Goal: Information Seeking & Learning: Find specific fact

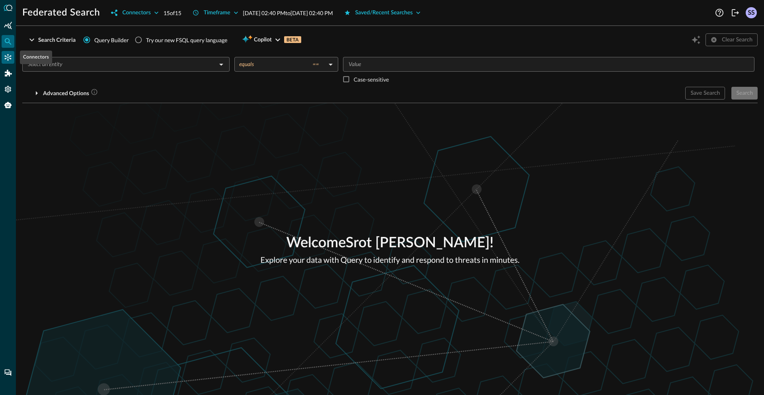
click at [2, 58] on div "Connectors" at bounding box center [8, 57] width 13 height 13
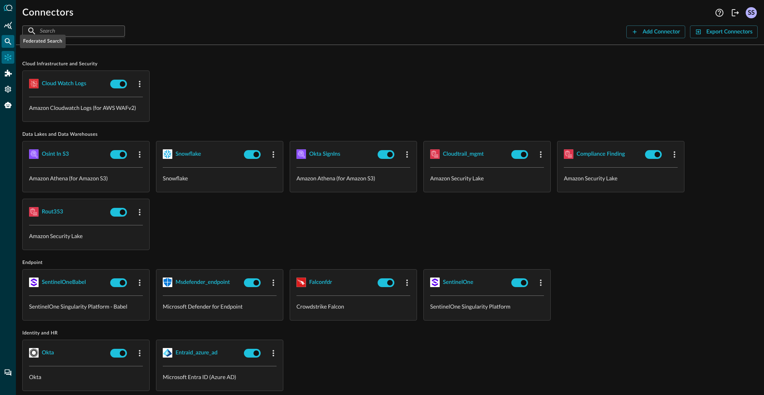
click at [9, 41] on icon "Federated Search" at bounding box center [8, 41] width 7 height 7
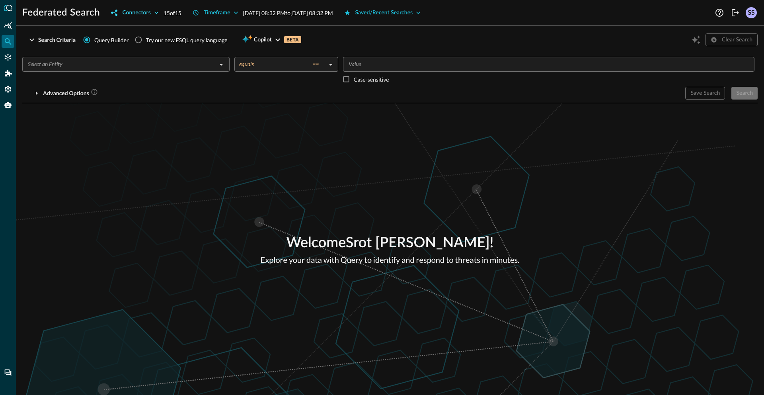
click at [144, 14] on div "Connectors" at bounding box center [136, 13] width 28 height 10
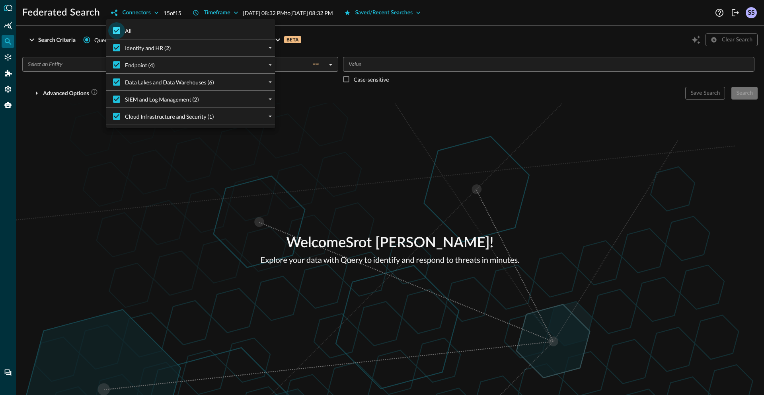
click at [120, 29] on input "All" at bounding box center [116, 30] width 17 height 17
checkbox input "false"
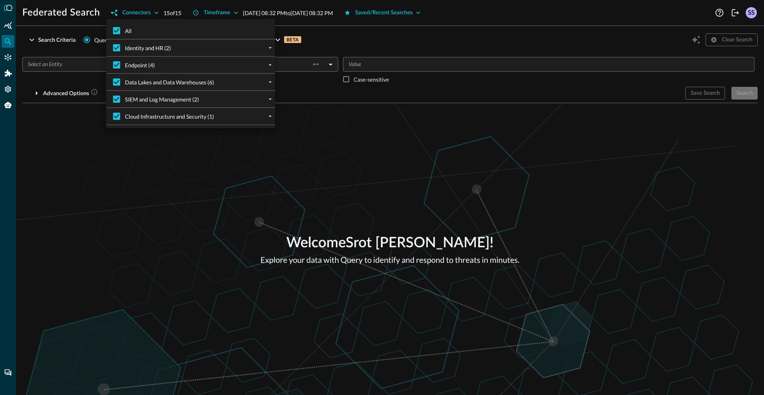
checkbox input "false"
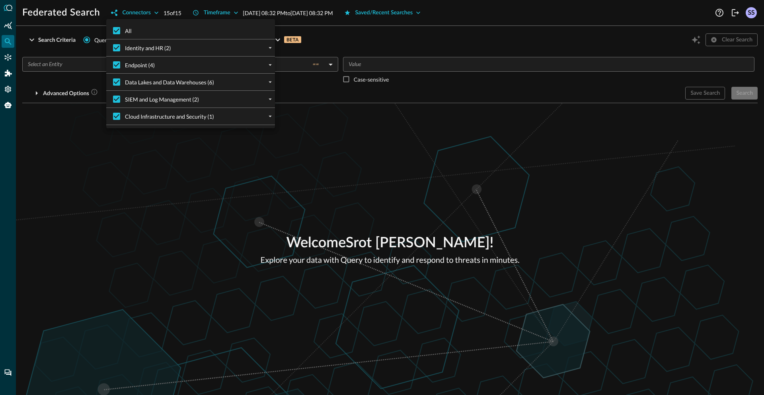
checkbox input "false"
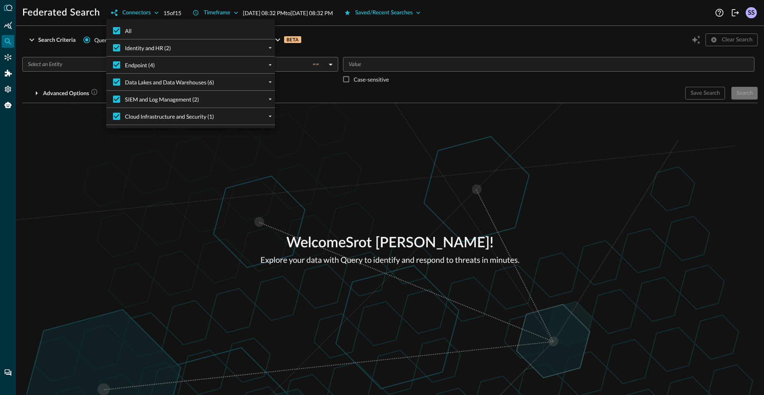
checkbox input "false"
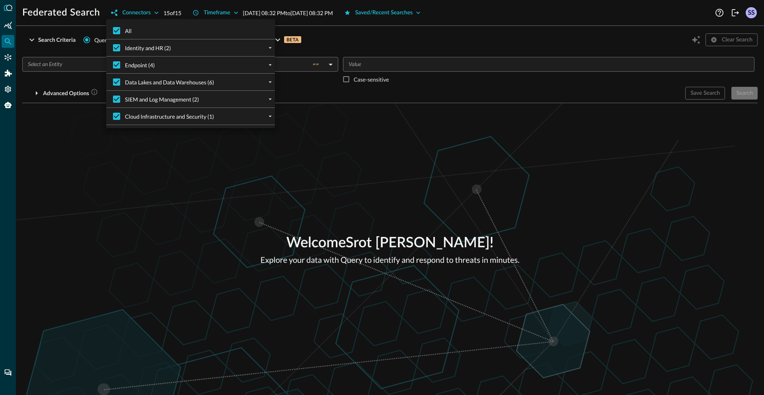
checkbox input "false"
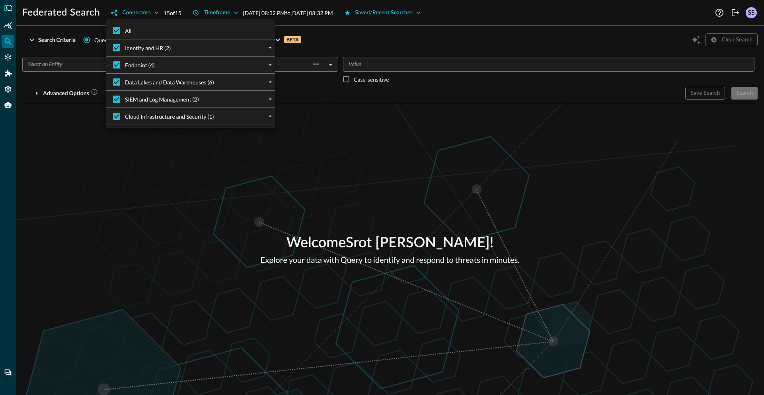
checkbox input "false"
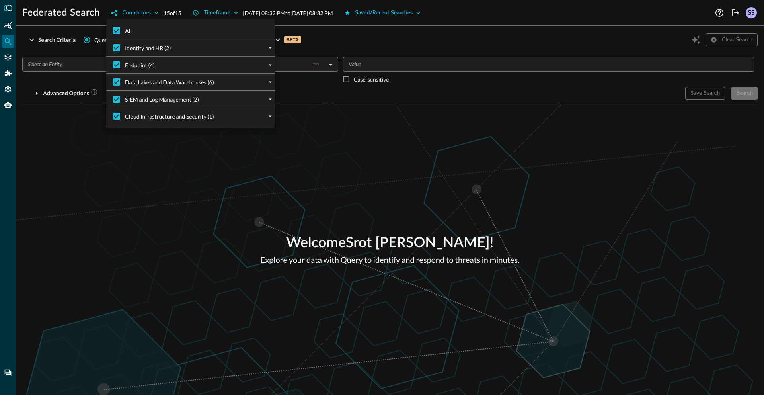
checkbox input "false"
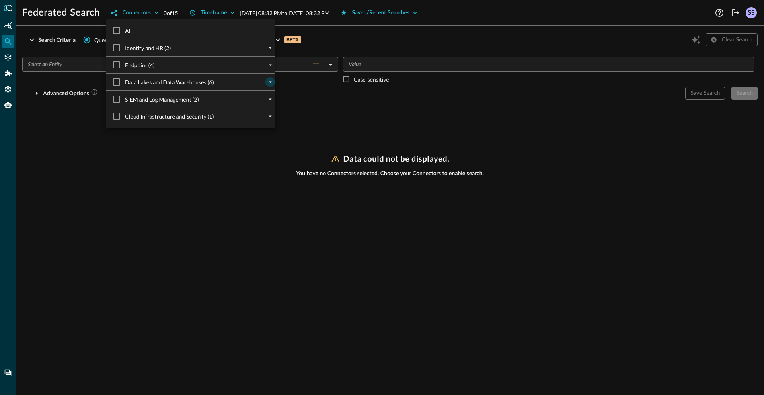
click at [266, 81] on icon "expand" at bounding box center [269, 81] width 7 height 7
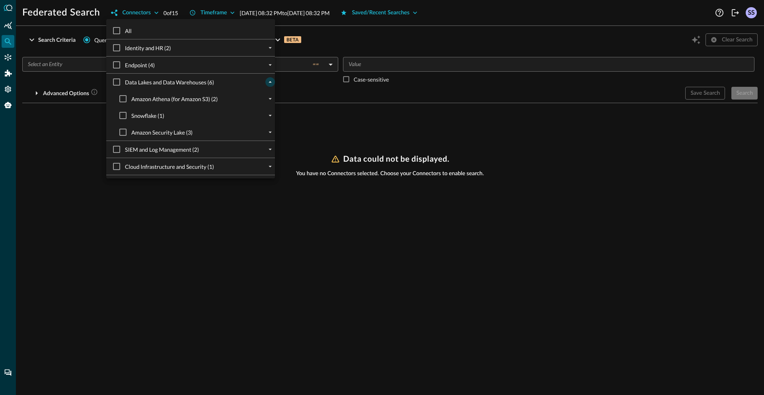
click at [259, 150] on div "SIEM and Log Management (2)" at bounding box center [194, 149] width 162 height 17
click at [268, 149] on icon "expand" at bounding box center [269, 150] width 3 height 2
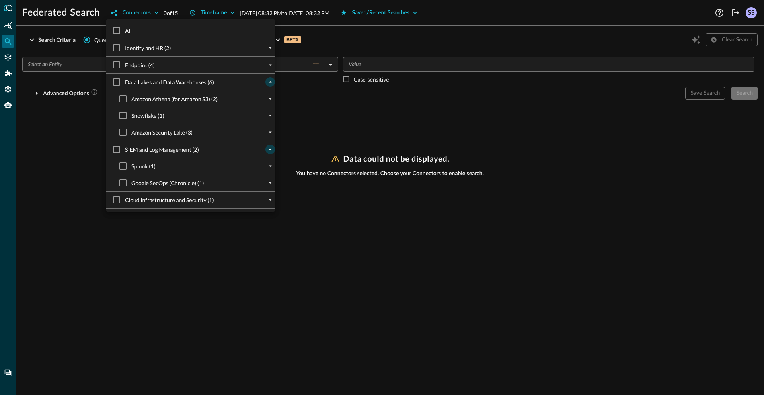
click at [144, 184] on span "Google SecOps (Chronicle) (1)" at bounding box center [167, 183] width 72 height 8
click at [131, 184] on input "Google SecOps (Chronicle) (1)" at bounding box center [123, 182] width 17 height 17
checkbox input "true"
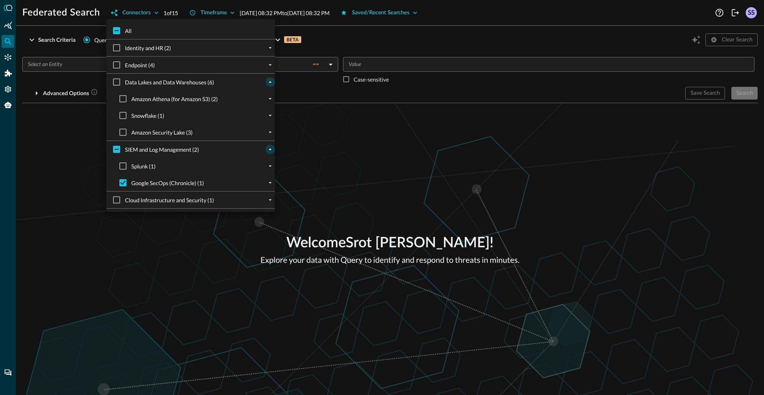
click at [378, 135] on div at bounding box center [382, 197] width 764 height 395
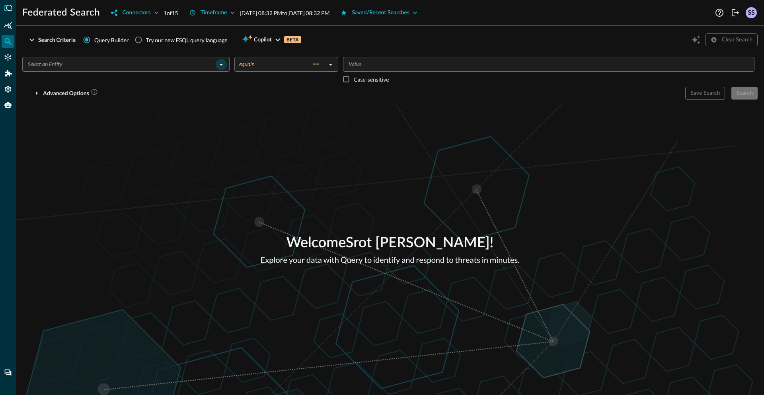
click at [218, 64] on icon "Open" at bounding box center [221, 65] width 10 height 10
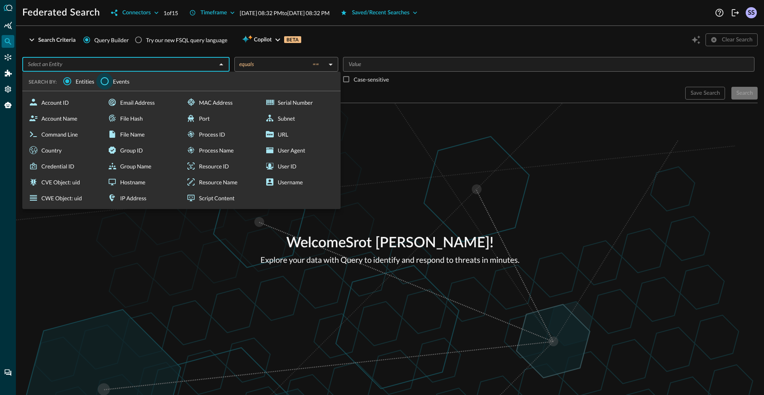
click at [111, 81] on input "Events" at bounding box center [104, 81] width 17 height 17
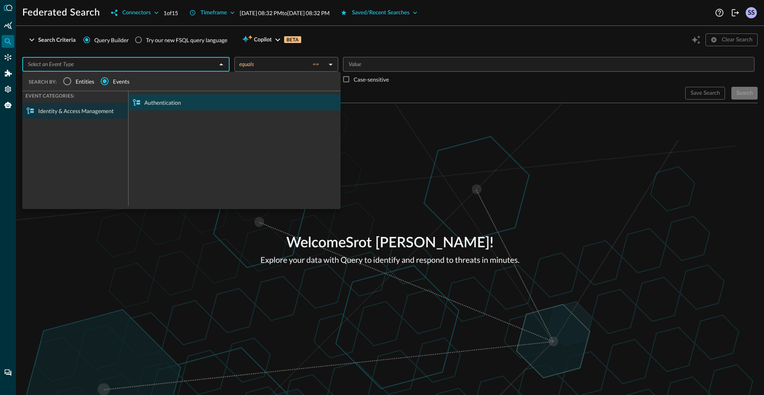
click at [146, 103] on div "Authentication" at bounding box center [234, 102] width 212 height 16
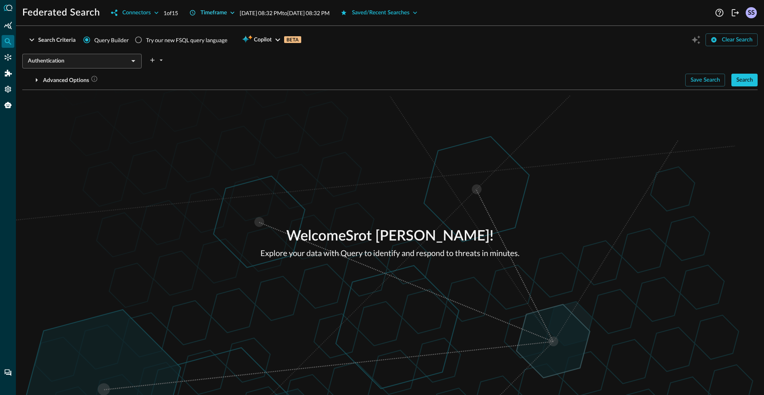
click at [227, 14] on div "Timeframe" at bounding box center [213, 13] width 27 height 10
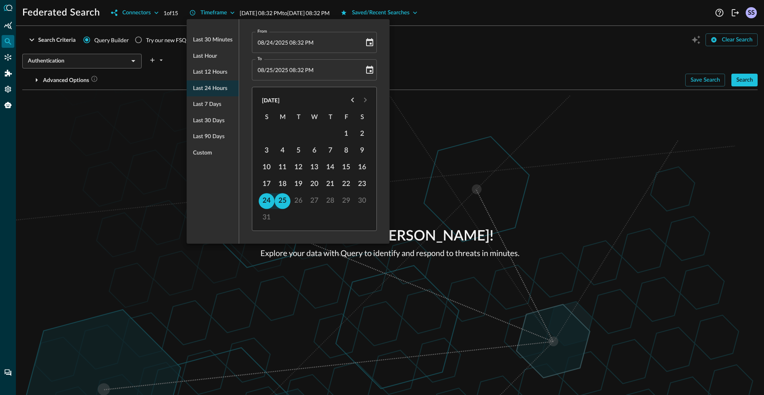
click at [149, 191] on div at bounding box center [382, 197] width 764 height 395
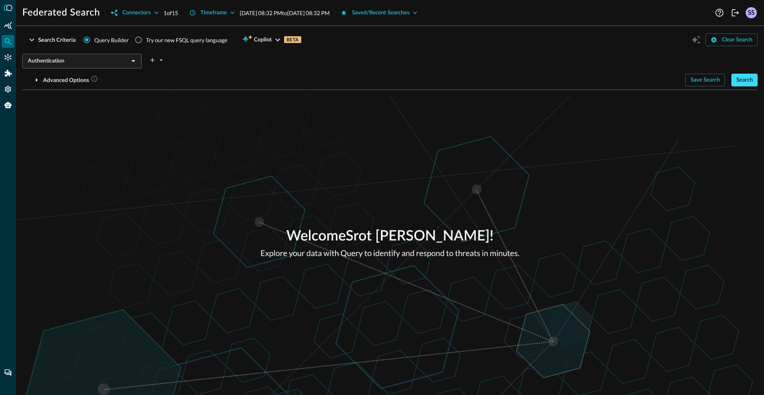
click at [742, 83] on div "Search" at bounding box center [744, 80] width 17 height 10
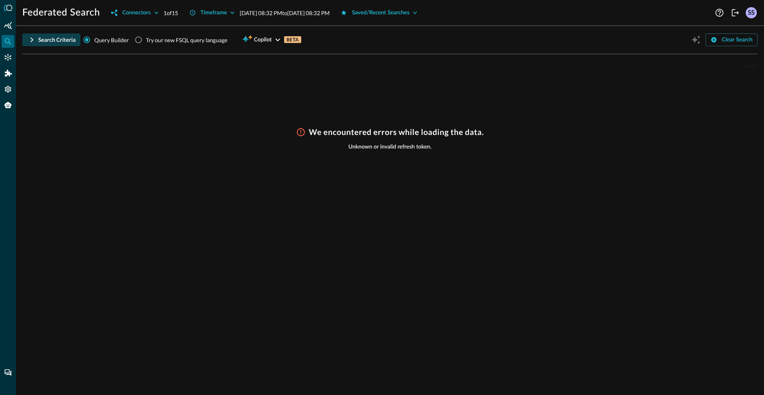
click at [35, 45] on button "Search Criteria" at bounding box center [51, 39] width 58 height 13
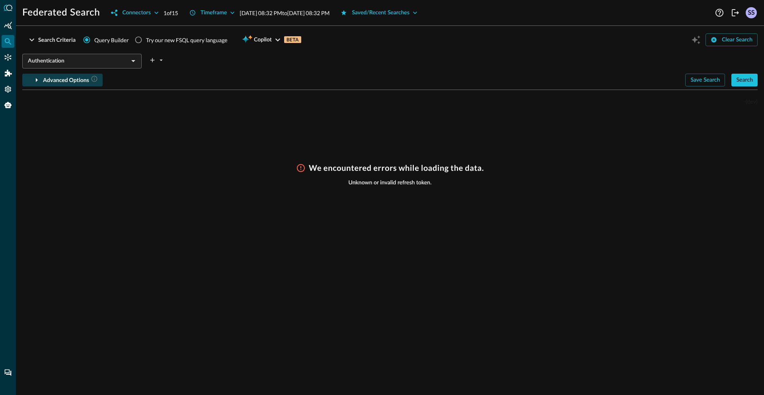
click at [37, 83] on icon "button" at bounding box center [37, 80] width 10 height 10
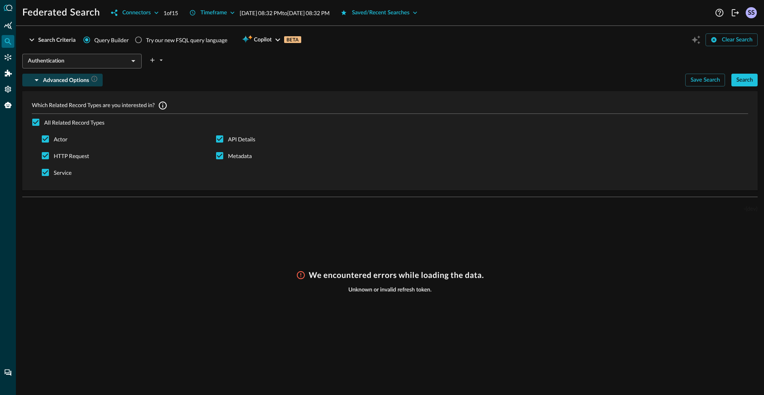
click at [187, 325] on div "We encountered errors while loading the data. Unknown or invalid refresh token." at bounding box center [389, 327] width 735 height 115
click at [9, 55] on icon "Connectors" at bounding box center [8, 57] width 8 height 8
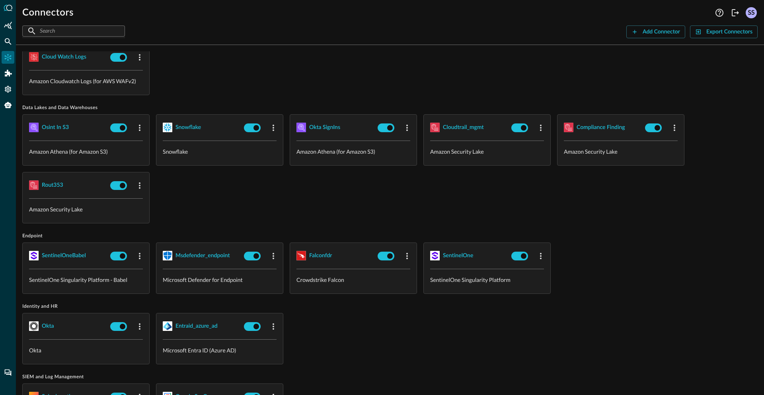
scroll to position [86, 0]
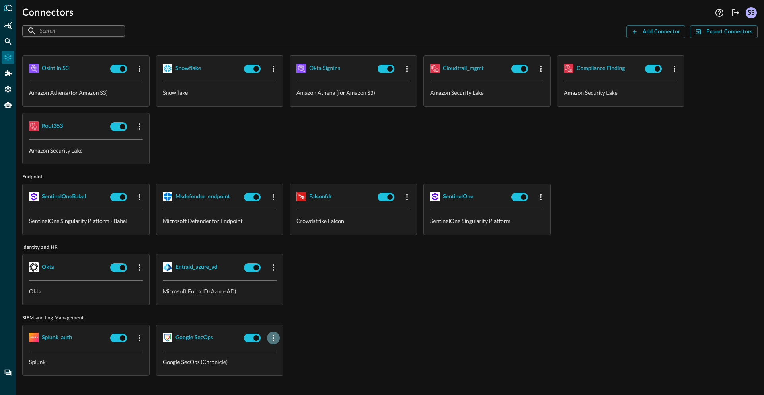
click at [273, 334] on icon "button" at bounding box center [273, 338] width 10 height 10
click at [278, 348] on icon at bounding box center [276, 344] width 7 height 7
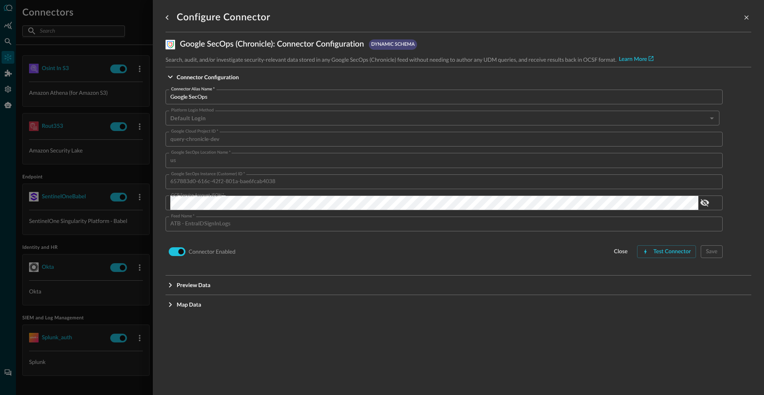
click at [675, 259] on div "Connector Alias Name   * Google SecOps Connector Alias Name   * Platform Login …" at bounding box center [457, 180] width 585 height 189
click at [675, 249] on div "Test Connector" at bounding box center [671, 252] width 37 height 10
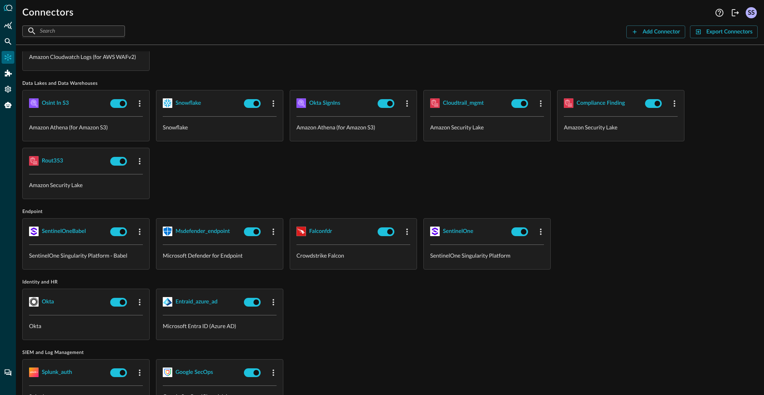
scroll to position [86, 0]
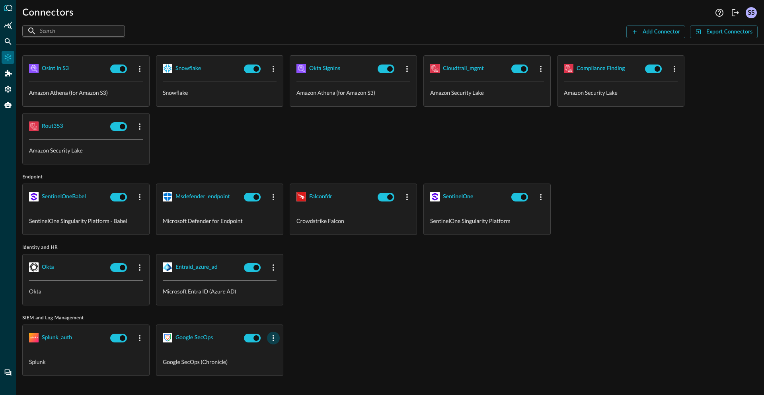
click at [275, 338] on icon "button" at bounding box center [273, 338] width 10 height 10
click at [278, 348] on icon at bounding box center [276, 344] width 7 height 7
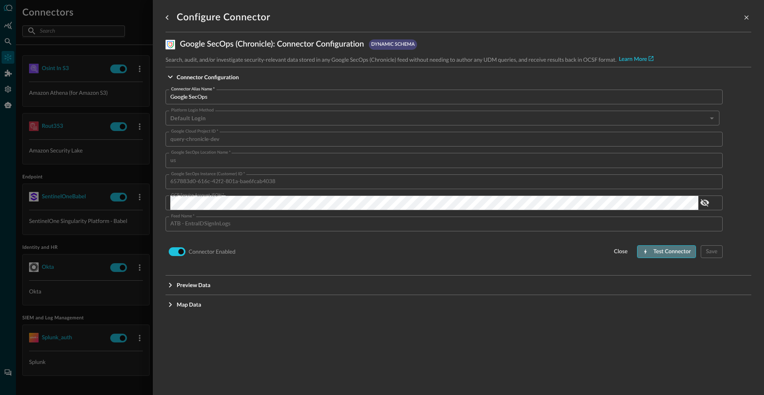
click at [671, 252] on div "Test Connector" at bounding box center [671, 252] width 37 height 10
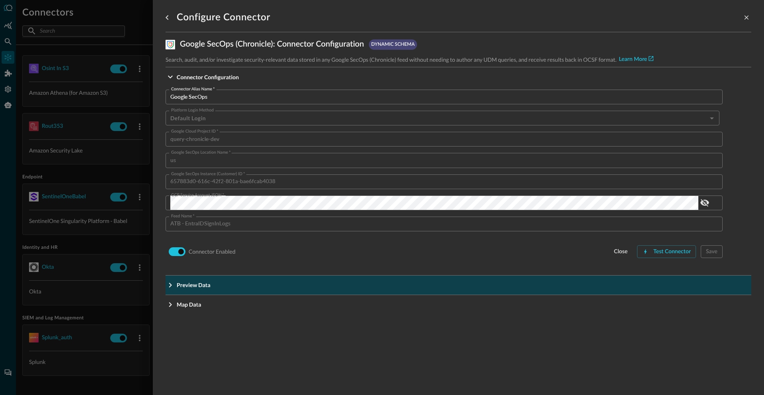
click at [278, 282] on span "Preview Data" at bounding box center [461, 284] width 568 height 8
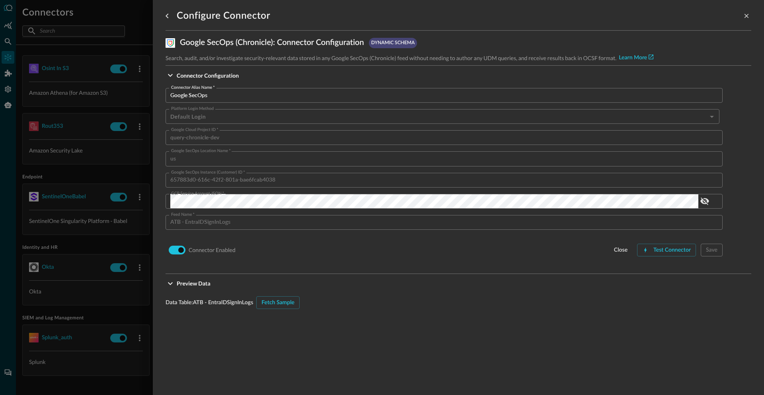
click at [278, 301] on div "Fetch Sample" at bounding box center [277, 302] width 33 height 10
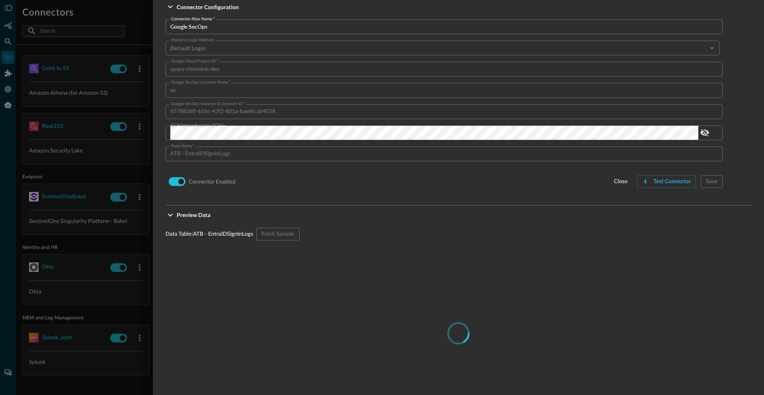
scroll to position [161, 0]
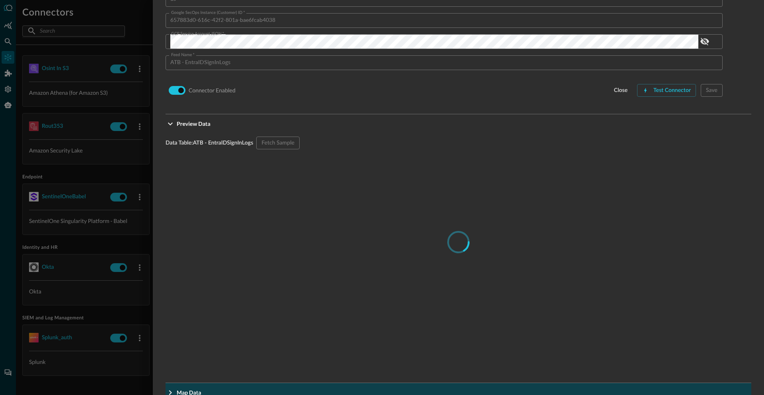
click at [220, 389] on span "Map Data" at bounding box center [461, 392] width 568 height 8
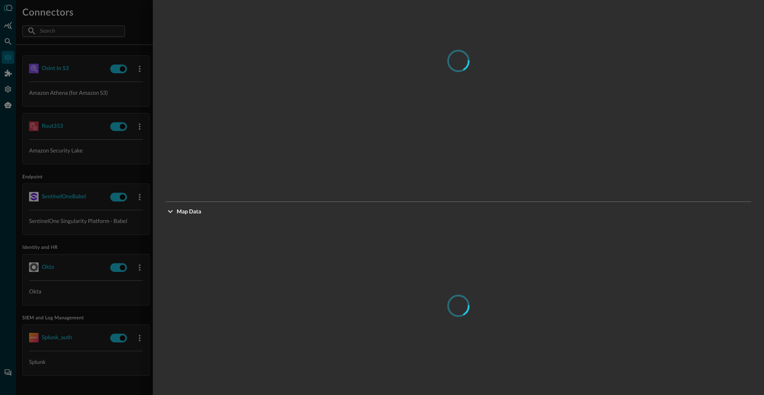
scroll to position [379, 0]
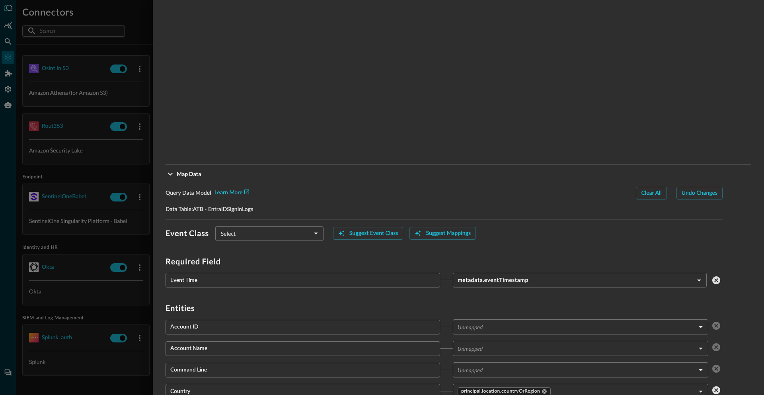
type input "CLASS_AUTHENTICATION"
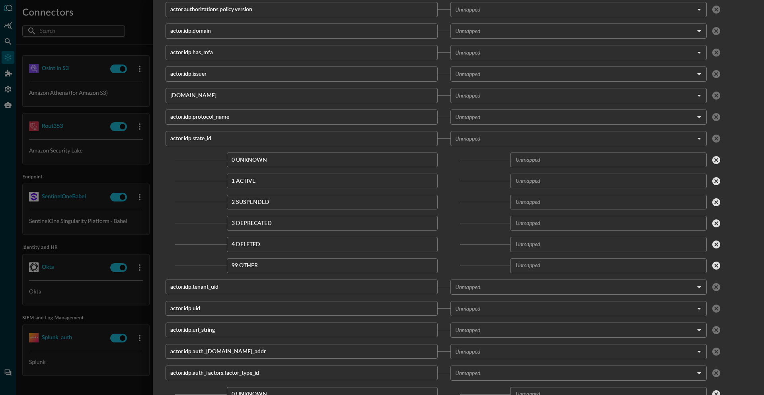
scroll to position [4266, 0]
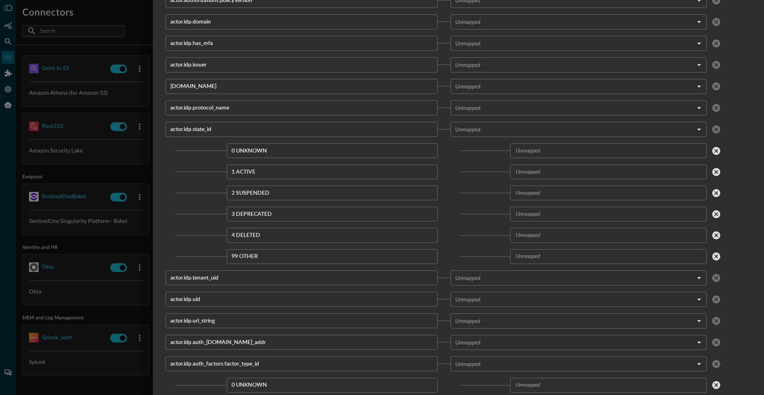
click at [101, 108] on div at bounding box center [382, 197] width 764 height 395
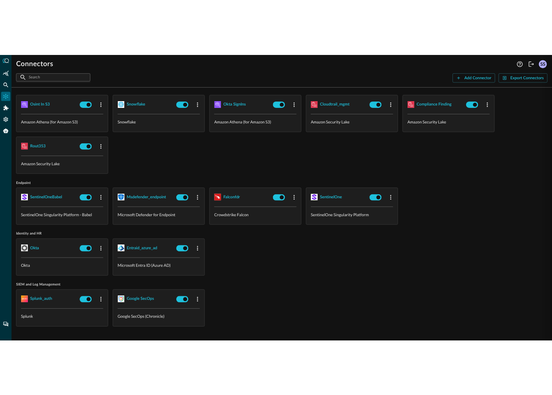
scroll to position [245, 0]
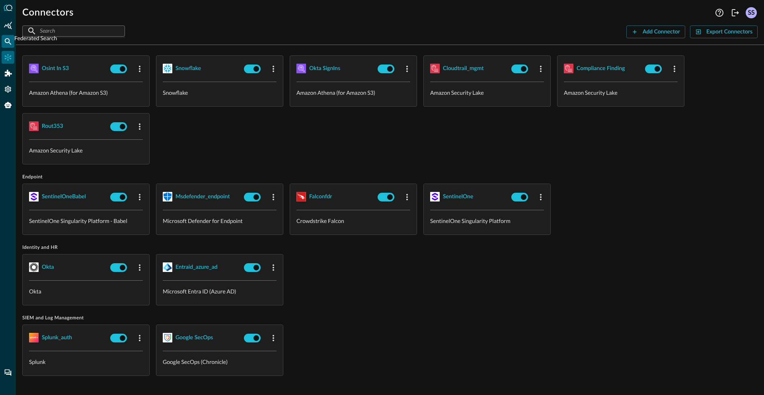
click at [7, 40] on icon "Federated Search" at bounding box center [8, 41] width 8 height 8
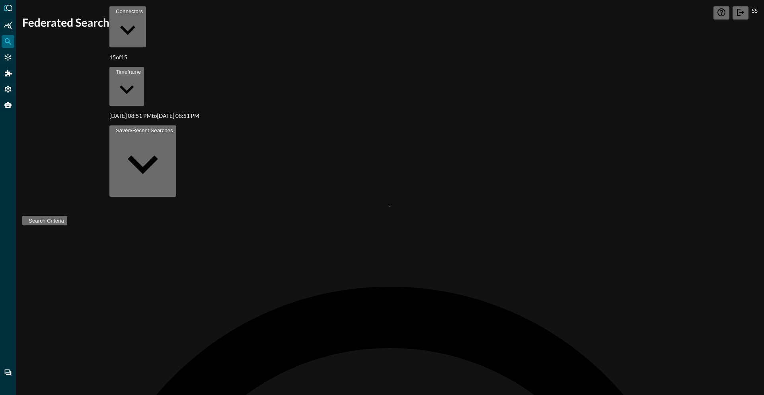
click at [141, 69] on div "Timeframe" at bounding box center [128, 72] width 25 height 6
click at [134, 134] on div at bounding box center [382, 197] width 764 height 395
click at [173, 127] on div "Saved/Recent Searches" at bounding box center [144, 130] width 57 height 6
click at [6, 59] on icon "Connectors" at bounding box center [8, 57] width 8 height 8
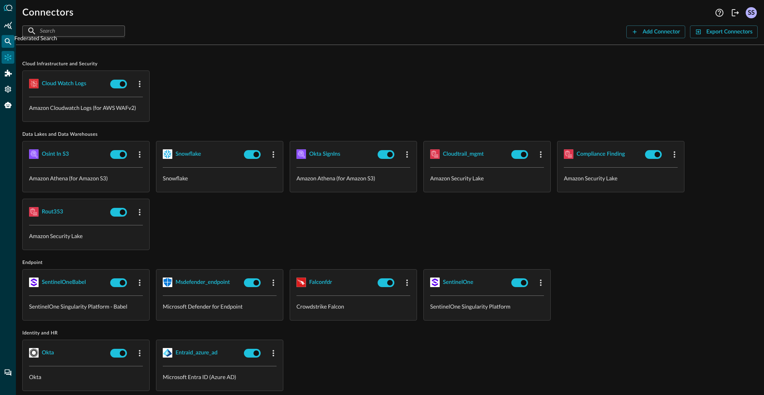
click at [7, 41] on icon "Federated Search" at bounding box center [8, 41] width 8 height 8
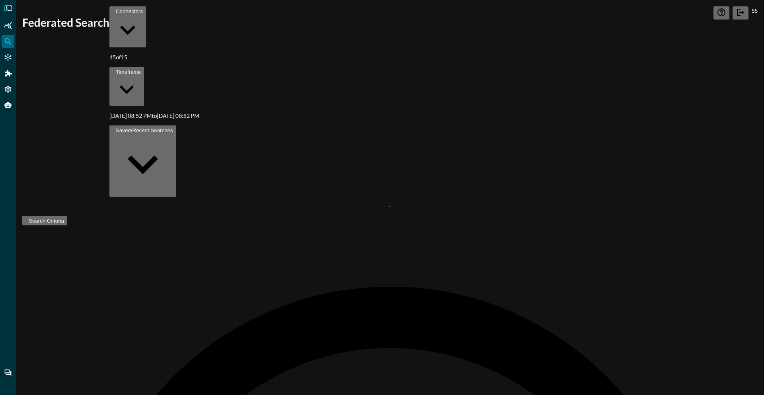
click at [137, 14] on div "Connectors" at bounding box center [129, 11] width 27 height 6
checkbox input "false"
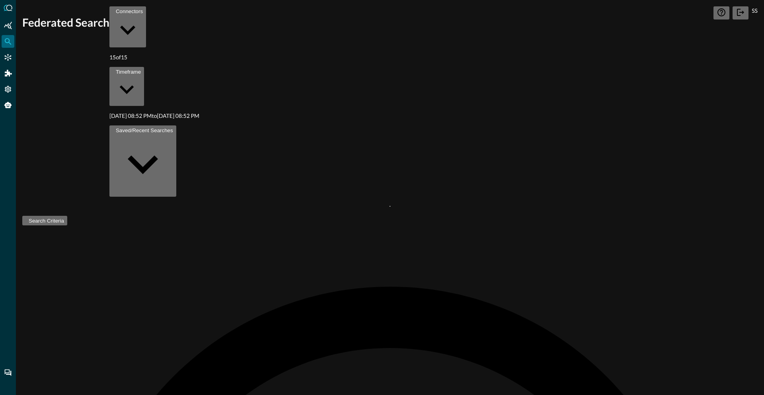
checkbox input "false"
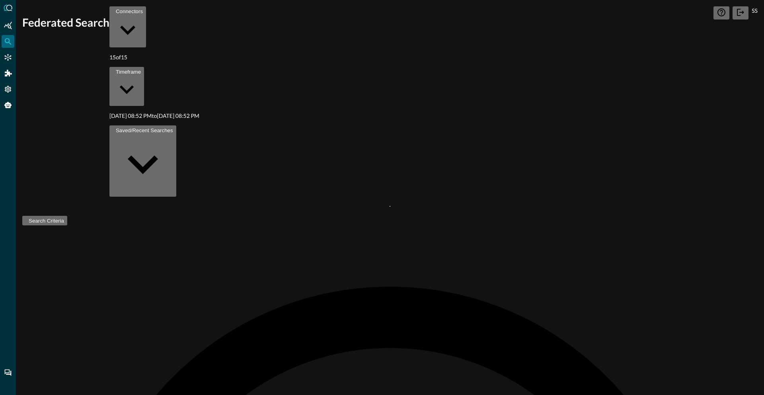
checkbox input "false"
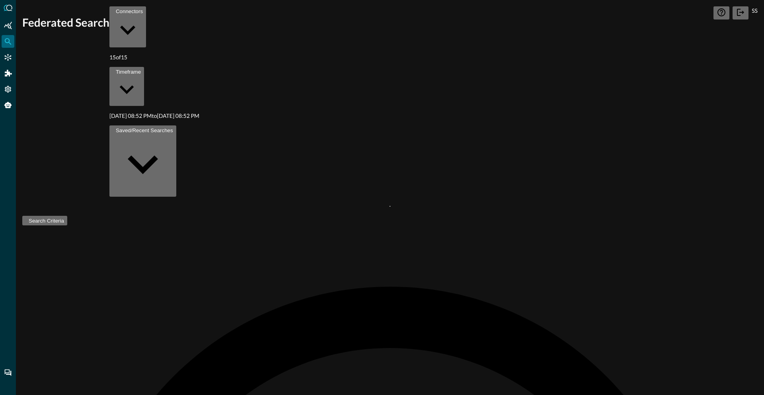
checkbox input "false"
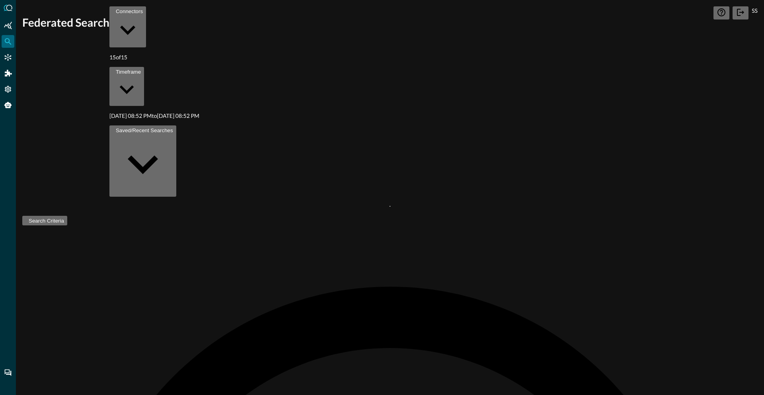
checkbox input "false"
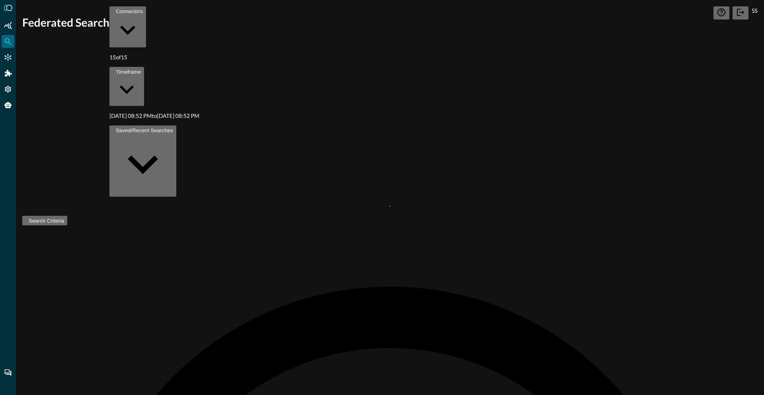
checkbox input "false"
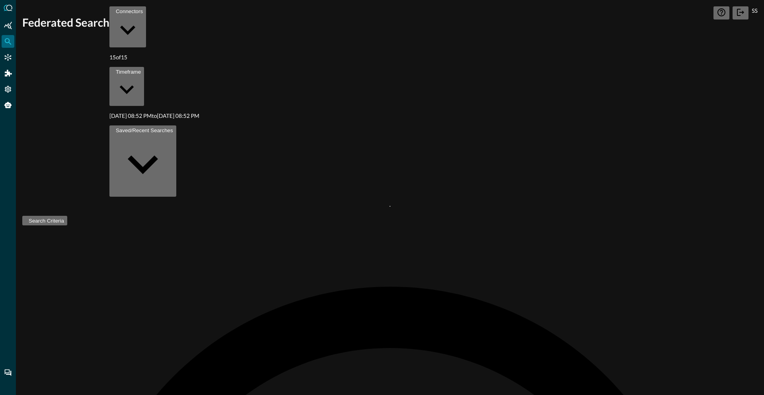
checkbox input "false"
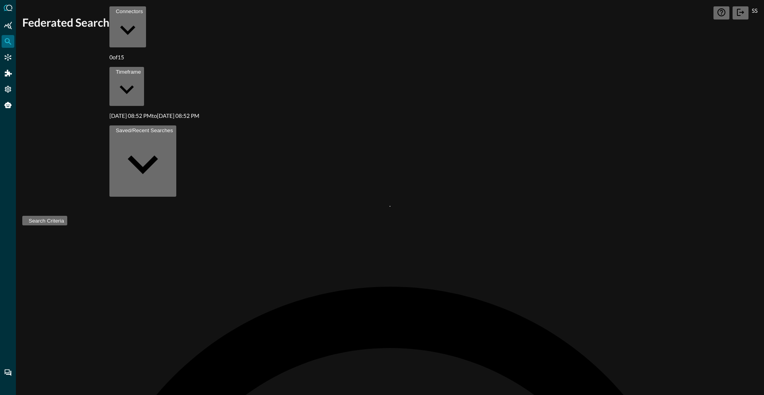
checkbox input "true"
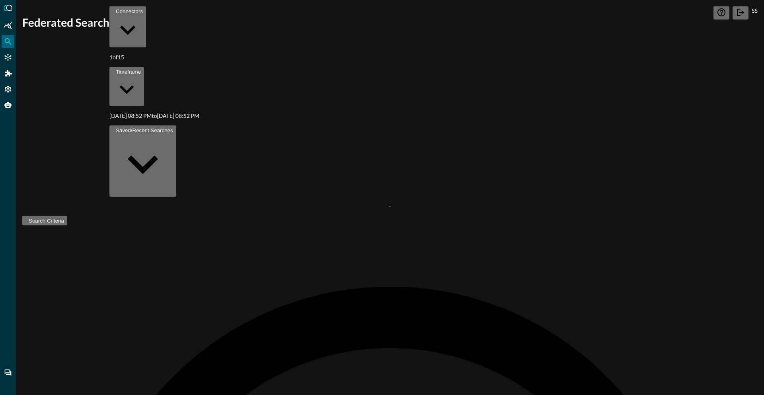
drag, startPoint x: 356, startPoint y: 101, endPoint x: 349, endPoint y: 102, distance: 6.9
click at [356, 101] on div at bounding box center [382, 197] width 764 height 395
click at [141, 69] on div "Timeframe" at bounding box center [128, 72] width 25 height 6
type input "[DATE] 08:52 PM"
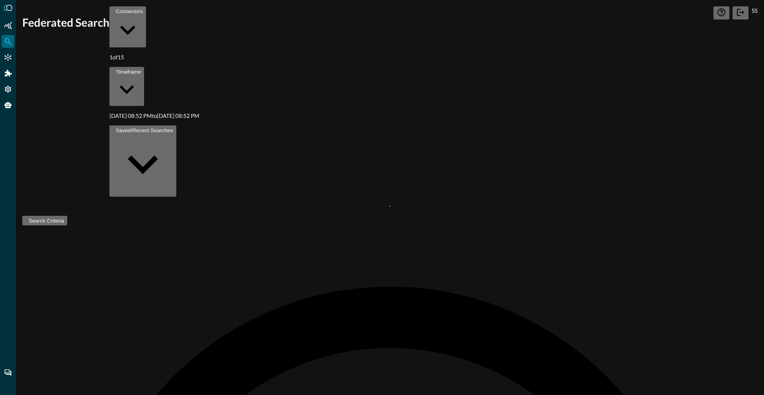
click at [524, 123] on div at bounding box center [382, 197] width 764 height 395
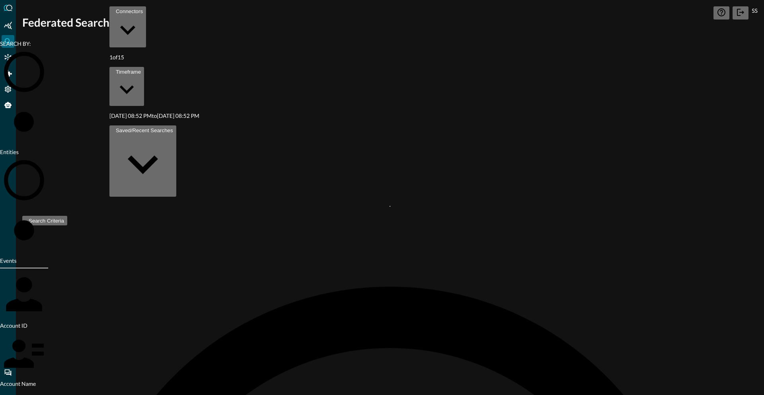
click at [17, 257] on span "Events" at bounding box center [8, 260] width 17 height 7
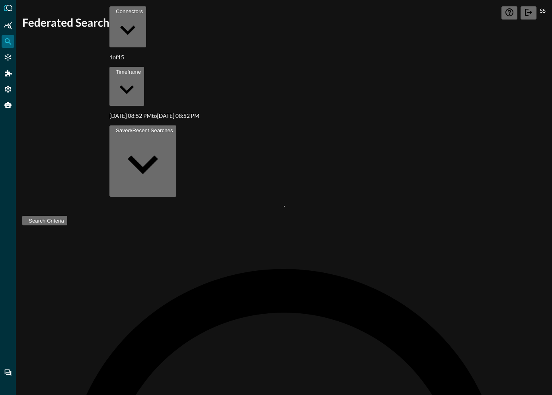
click at [141, 69] on div "Timeframe" at bounding box center [128, 72] width 25 height 6
type input "[DATE] 08:52 PM"
click at [446, 36] on div at bounding box center [276, 197] width 552 height 395
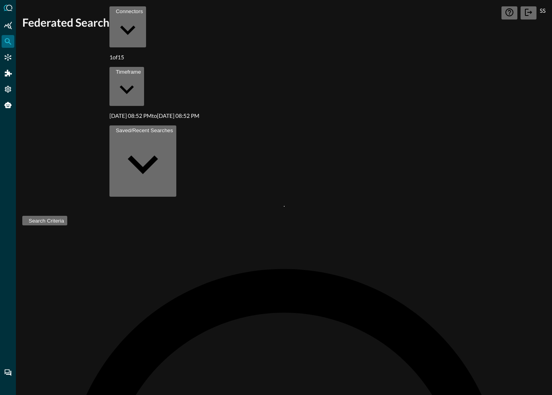
click at [52, 218] on div "Search Criteria" at bounding box center [46, 221] width 35 height 6
click at [141, 69] on div "Timeframe" at bounding box center [128, 72] width 25 height 6
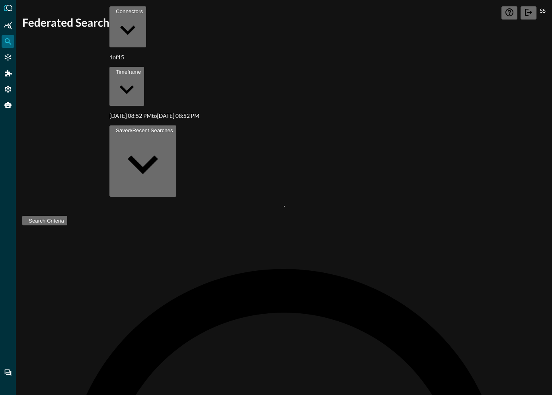
type input "[DATE] 08:53 PM"
click at [461, 116] on div at bounding box center [276, 197] width 552 height 395
click at [56, 218] on div "Search Criteria" at bounding box center [46, 221] width 35 height 6
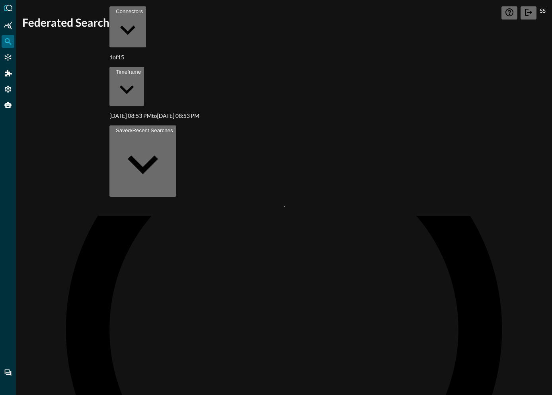
scroll to position [218, 0]
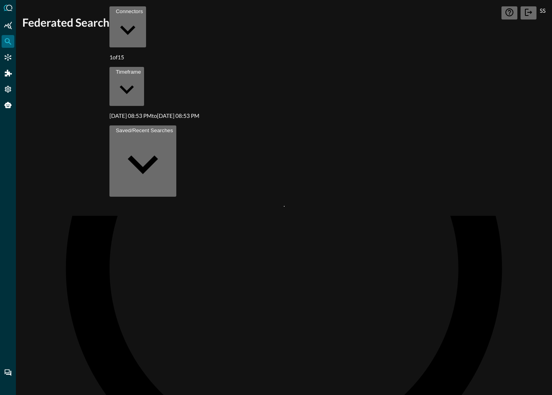
drag, startPoint x: 350, startPoint y: 330, endPoint x: 247, endPoint y: 329, distance: 102.6
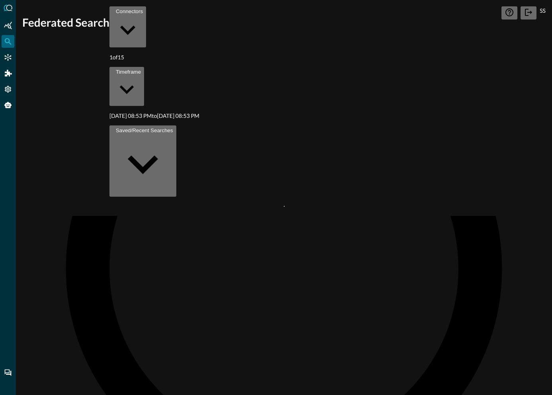
type input "4"
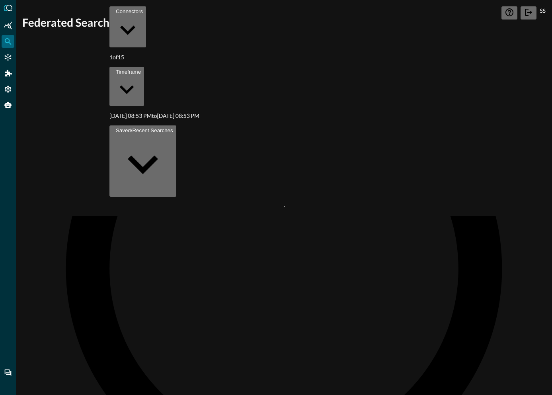
scroll to position [275, 0]
checkbox input "true"
click at [53, 150] on div at bounding box center [276, 197] width 552 height 395
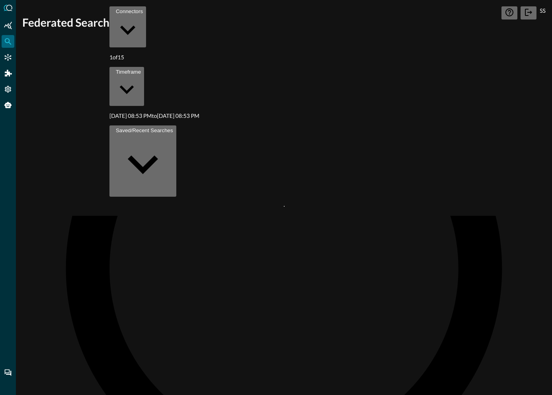
scroll to position [2423, 0]
drag, startPoint x: 353, startPoint y: 335, endPoint x: 282, endPoint y: 332, distance: 71.3
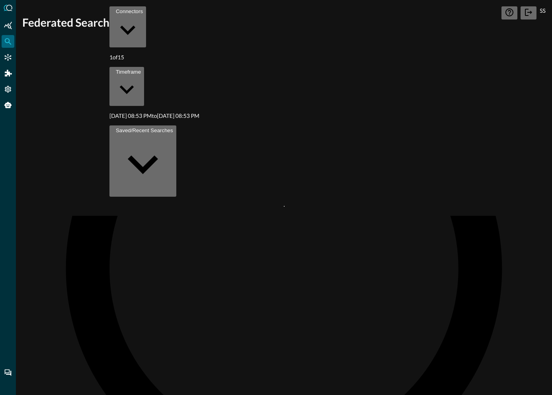
click at [70, 170] on div at bounding box center [276, 197] width 552 height 395
click at [6, 58] on icon "Connectors" at bounding box center [8, 57] width 8 height 8
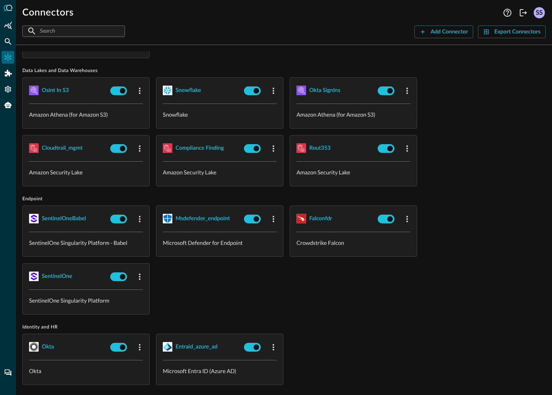
scroll to position [143, 0]
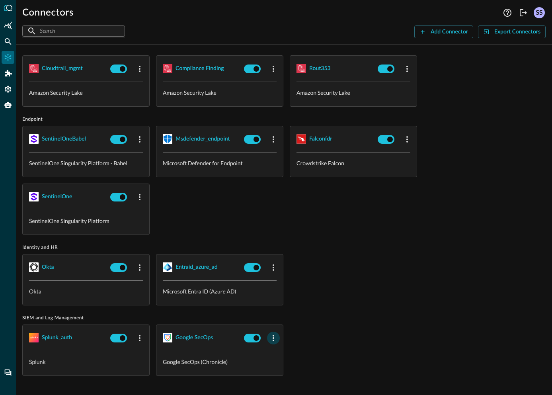
click at [273, 334] on icon "button" at bounding box center [273, 337] width 2 height 6
click at [281, 360] on div "Help" at bounding box center [284, 361] width 23 height 10
click at [277, 336] on icon "button" at bounding box center [273, 338] width 10 height 10
click at [283, 346] on div "Edit" at bounding box center [283, 345] width 21 height 10
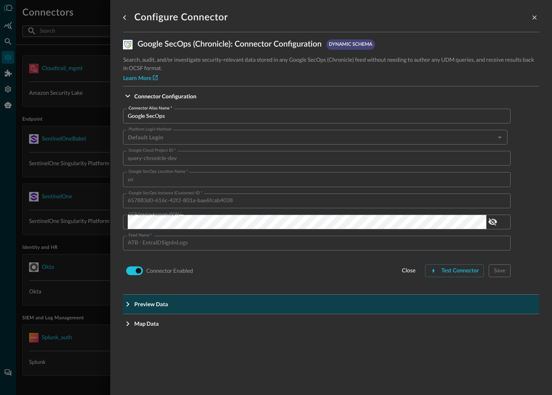
click at [250, 307] on span "Preview Data" at bounding box center [333, 303] width 399 height 8
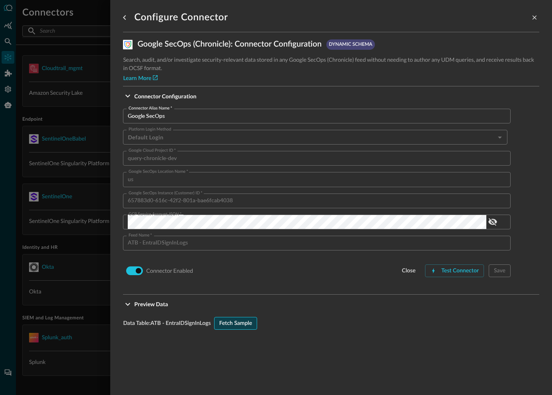
click at [239, 323] on div "Fetch Sample" at bounding box center [235, 323] width 33 height 10
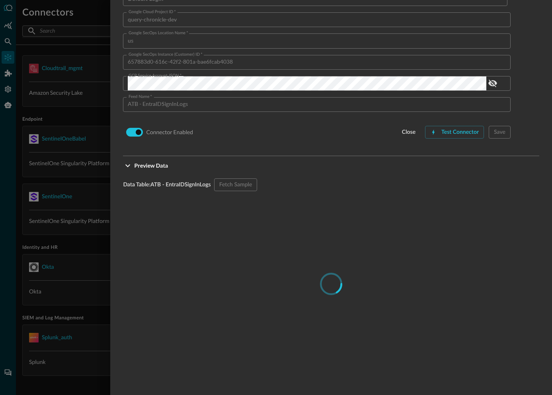
scroll to position [200, 0]
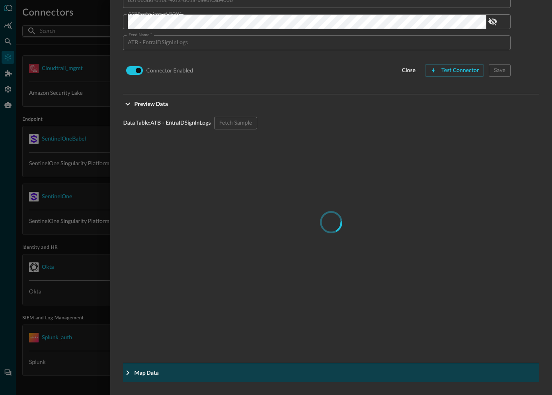
click at [147, 379] on button "Map Data" at bounding box center [331, 372] width 416 height 19
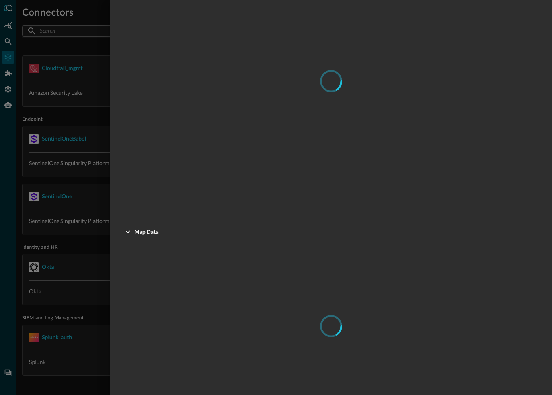
scroll to position [399, 0]
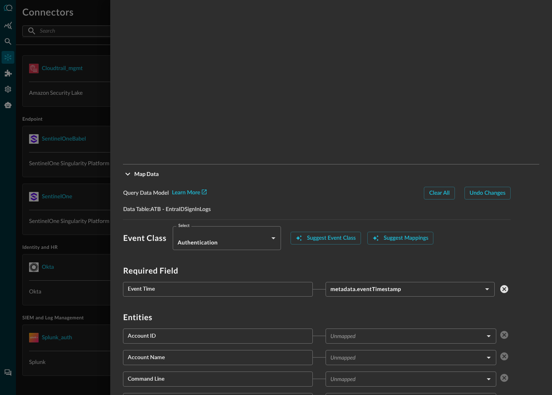
click at [70, 179] on div at bounding box center [276, 197] width 552 height 395
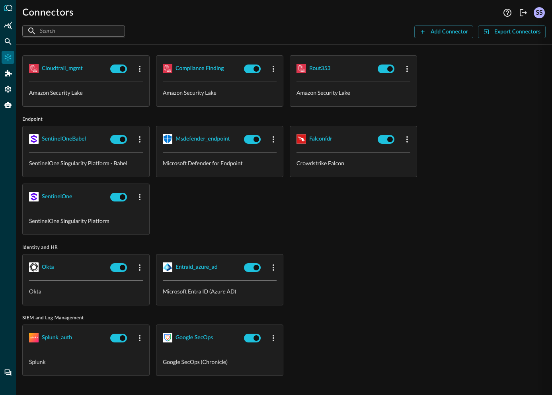
scroll to position [264, 0]
click at [8, 41] on icon "Federated Search" at bounding box center [8, 41] width 8 height 8
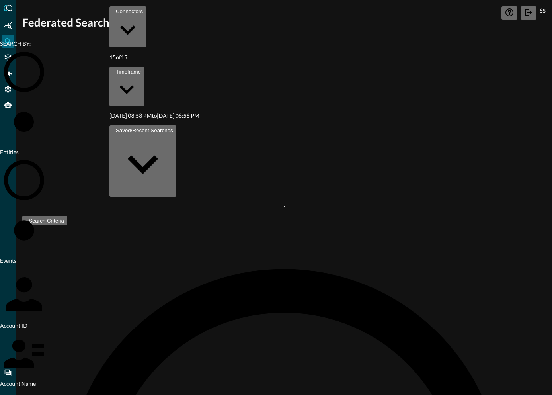
type input "Resource ID"
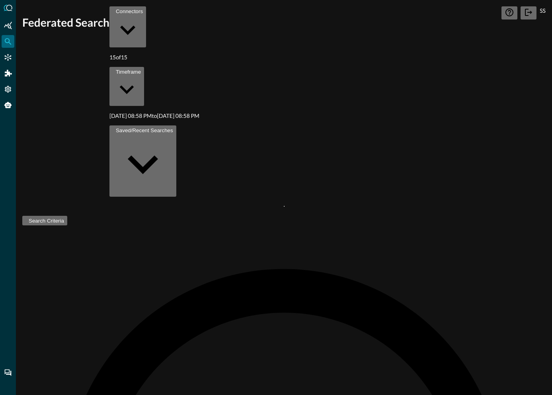
click at [141, 69] on div "Timeframe" at bounding box center [128, 72] width 25 height 6
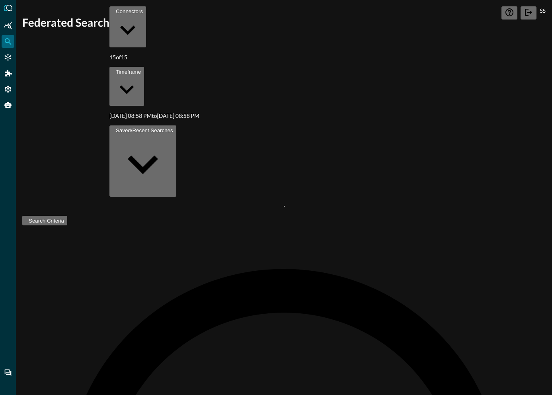
type input "[DATE] 09:01 PM"
click at [159, 130] on div at bounding box center [276, 197] width 552 height 395
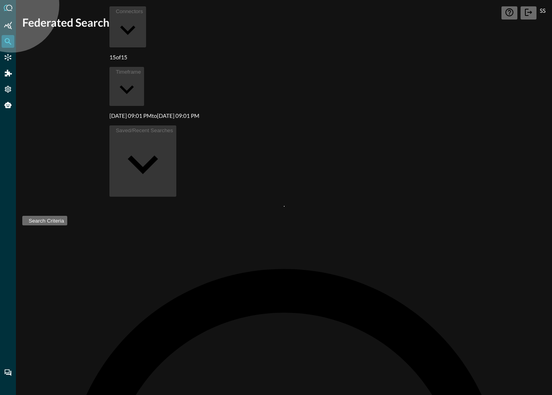
click at [25, 222] on icon "button" at bounding box center [25, 222] width 0 height 0
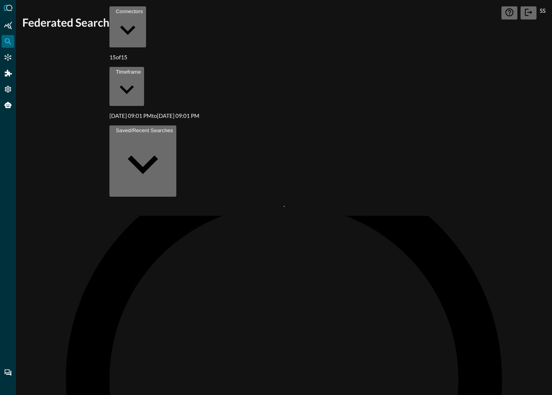
scroll to position [108, 0]
click at [90, 77] on div at bounding box center [276, 197] width 552 height 395
